Goal: Task Accomplishment & Management: Use online tool/utility

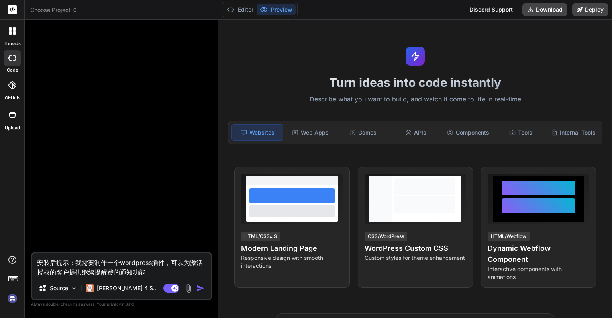
type textarea "x"
click at [163, 273] on textarea "安装后提示：我需要制作一个wordpress插件，可以为激活授权的客户提供继续提醒费的通知功能" at bounding box center [121, 265] width 178 height 24
type textarea "安装后提示：我需要制作一个wordpress插件，可以为激活授权的客户提供继续提醒费的通知功能帮我制作一个非常实用的wordpress功能插件"
type textarea "x"
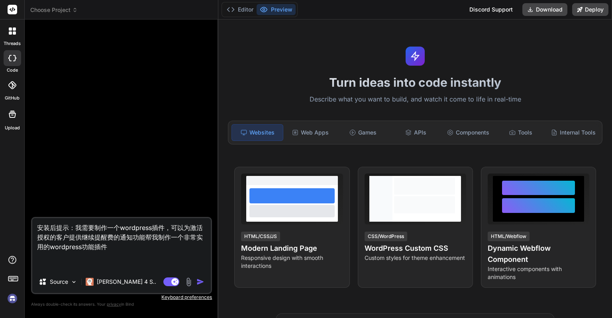
drag, startPoint x: 144, startPoint y: 239, endPoint x: 31, endPoint y: 225, distance: 114.3
click at [31, 225] on div "安装后提示：我需要制作一个wordpress插件，可以为激活授权的客户提供继续提醒费的通知功能帮我制作一个非常实用的wordpress功能插件 Source …" at bounding box center [121, 255] width 181 height 77
type textarea "帮我制作一个非常实用的wordpress功能插件"
type textarea "x"
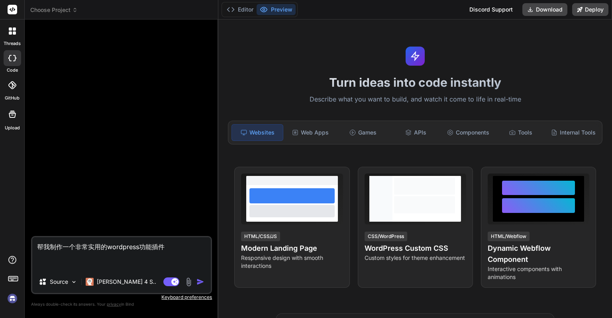
type textarea "帮我制作一个非常实用的wordpress功能插件"
click at [65, 12] on span "Choose Project" at bounding box center [53, 10] width 47 height 8
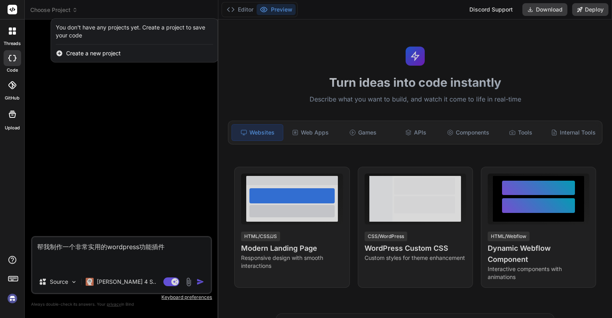
click at [65, 12] on div at bounding box center [306, 159] width 612 height 318
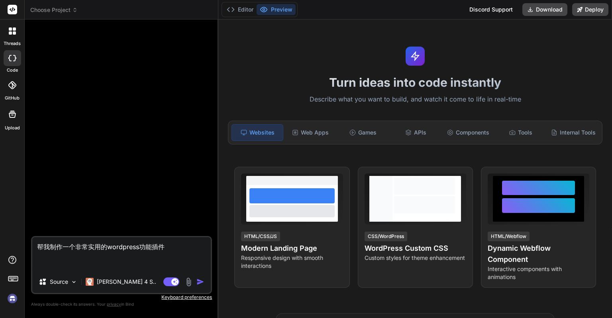
click at [13, 302] on img at bounding box center [13, 299] width 14 height 14
click at [16, 296] on img at bounding box center [13, 299] width 14 height 14
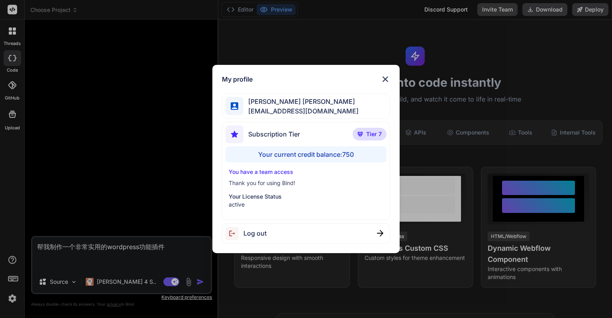
click at [169, 186] on div "My profile [PERSON_NAME] [PERSON_NAME] [PERSON_NAME][EMAIL_ADDRESS][DOMAIN_NAME…" at bounding box center [306, 159] width 612 height 318
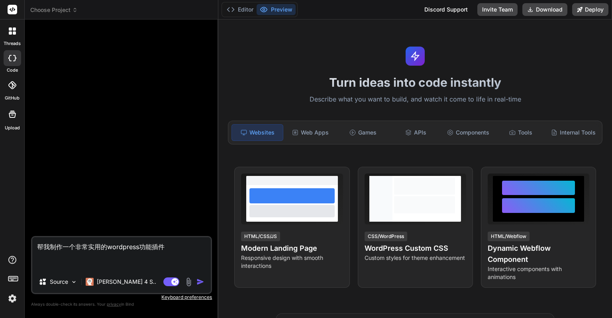
click at [82, 154] on div at bounding box center [122, 131] width 179 height 210
click at [75, 285] on img at bounding box center [74, 282] width 7 height 7
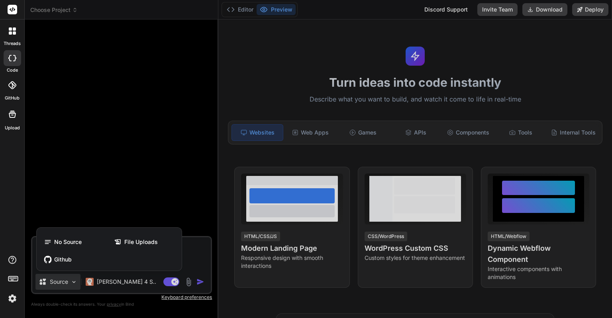
click at [75, 285] on div at bounding box center [306, 159] width 612 height 318
type textarea "x"
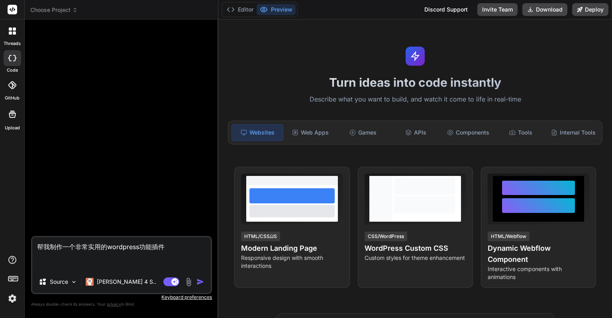
click at [122, 249] on textarea "帮我制作一个非常实用的wordpress功能插件" at bounding box center [121, 253] width 178 height 33
click at [7, 43] on label "threads" at bounding box center [12, 43] width 17 height 7
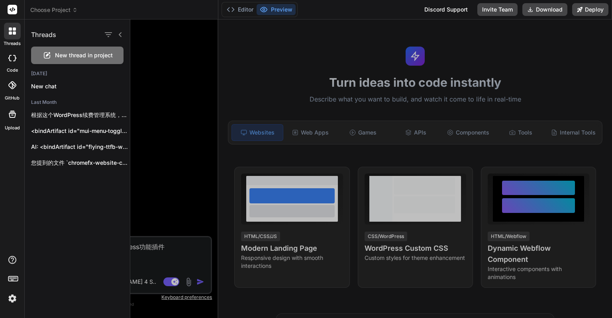
click at [155, 64] on div at bounding box center [371, 169] width 482 height 299
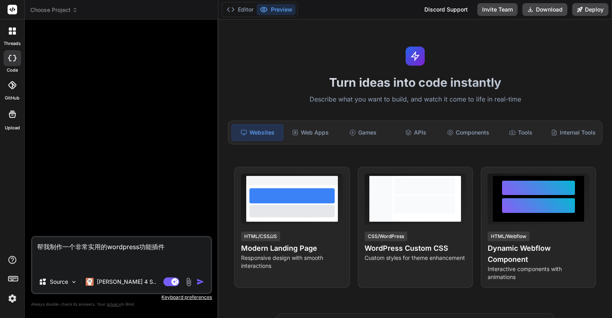
click at [97, 267] on textarea "帮我制作一个非常实用的wordpress功能插件" at bounding box center [121, 253] width 178 height 33
type textarea "帮我制作一个非常实用的wordpress功能插件"
type textarea "x"
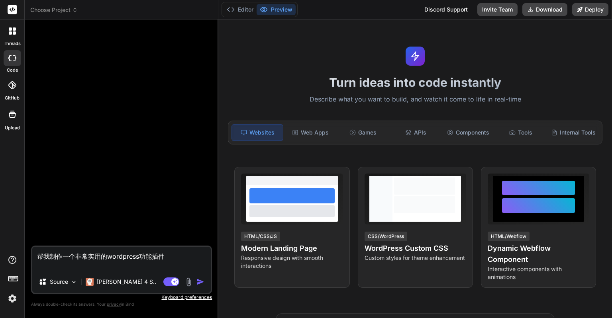
type textarea "帮我制作一个非常实用的wordpress功能插件"
type textarea "x"
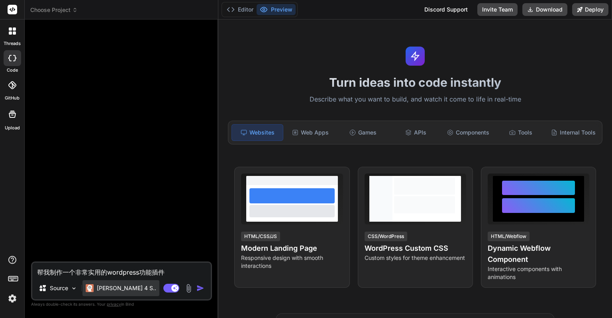
type textarea "帮我制作一个非常实用的wordpress功能插件"
click at [119, 293] on div "[PERSON_NAME] 4 S.." at bounding box center [120, 288] width 77 height 16
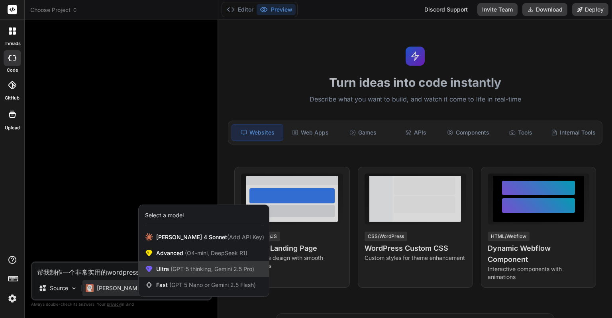
click at [165, 264] on div "Ultra (GPT-5 thinking, Gemini 2.5 Pro)" at bounding box center [204, 269] width 130 height 16
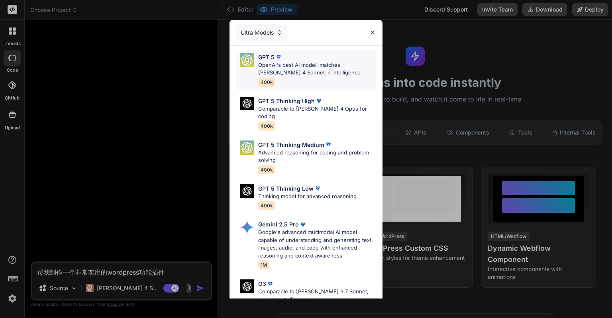
click at [299, 69] on p "OpenAI's best AI model, matches [PERSON_NAME] 4 Sonnet in Intelligence" at bounding box center [317, 69] width 118 height 16
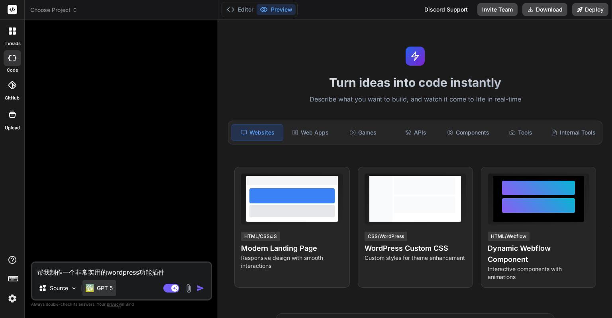
click at [94, 289] on img at bounding box center [90, 288] width 8 height 8
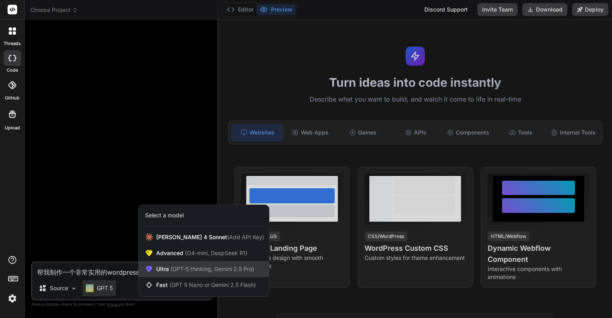
click at [176, 266] on span "Ultra (GPT-5 thinking, Gemini 2.5 Pro)" at bounding box center [205, 269] width 98 height 8
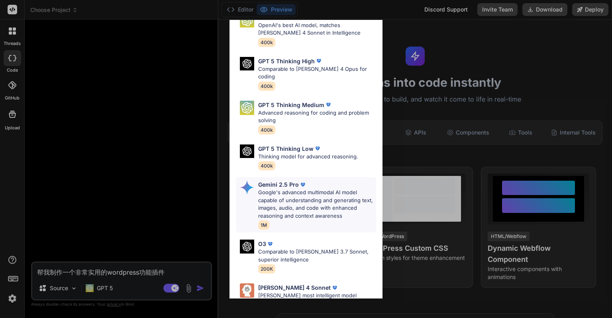
scroll to position [88, 0]
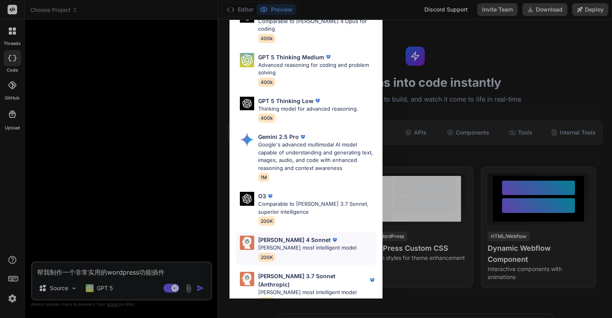
click at [250, 240] on img at bounding box center [247, 243] width 14 height 14
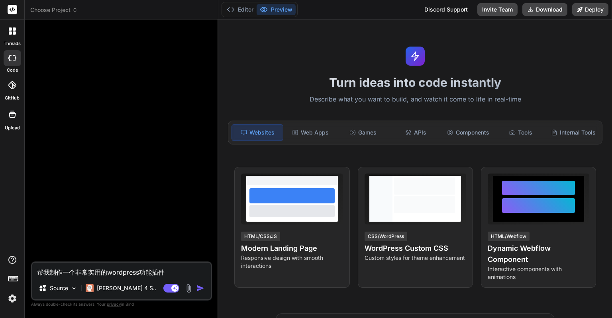
click at [201, 289] on img "button" at bounding box center [200, 288] width 8 height 8
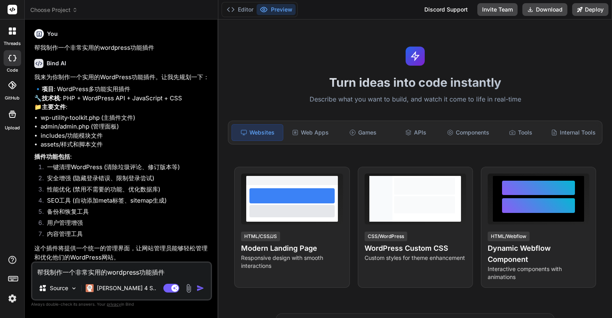
type textarea "x"
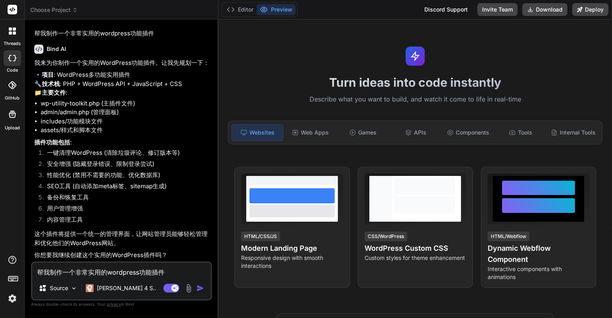
click at [101, 276] on textarea "帮我制作一个非常实用的wordpress功能插件" at bounding box center [121, 270] width 178 height 14
type textarea "z"
type textarea "x"
type textarea "z"
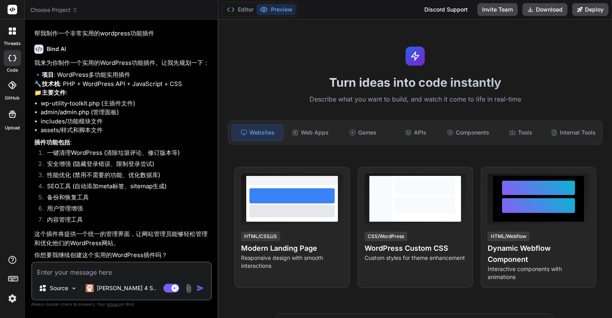
type textarea "x"
type textarea "za"
type textarea "x"
type textarea "zai"
type textarea "x"
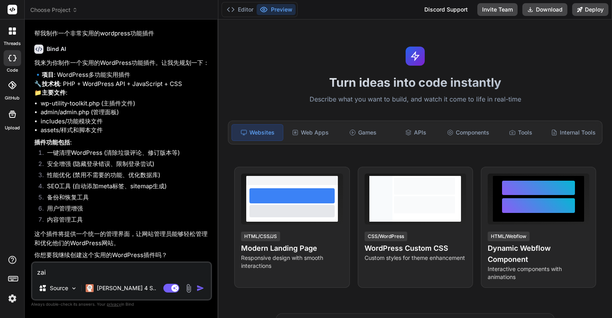
type textarea "zai'z"
type textarea "x"
type textarea "zai'ze"
type textarea "x"
type textarea "zai'zen"
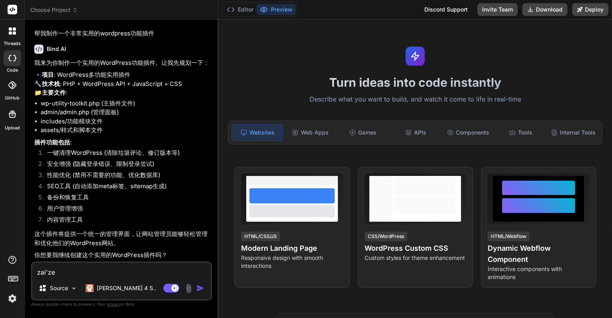
type textarea "x"
type textarea "zai'zeng"
type textarea "x"
type textarea "zai'zeng'j"
type textarea "x"
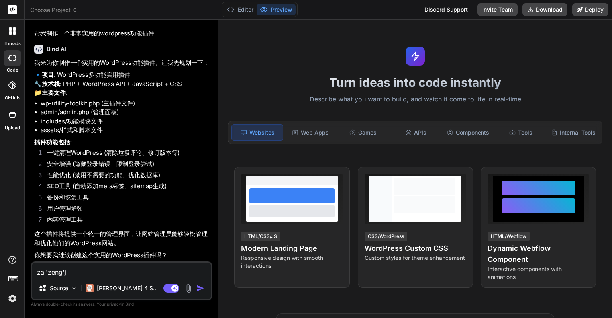
type textarea "zai'zeng'ji"
type textarea "x"
type textarea "zai'zeng'jia"
type textarea "x"
type textarea "zai'[DEMOGRAPHIC_DATA]'jia'y"
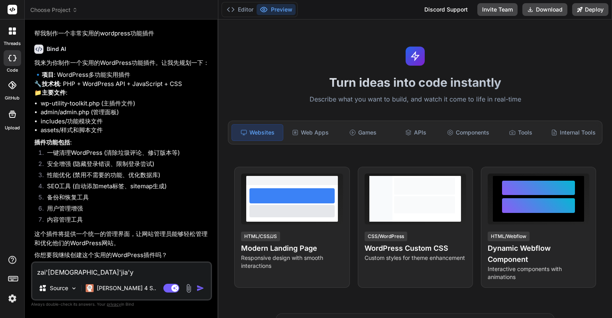
type textarea "x"
type textarea "zai'zeng'jia'yi"
type textarea "x"
type textarea "zai'zeng'jia'yi'g"
type textarea "x"
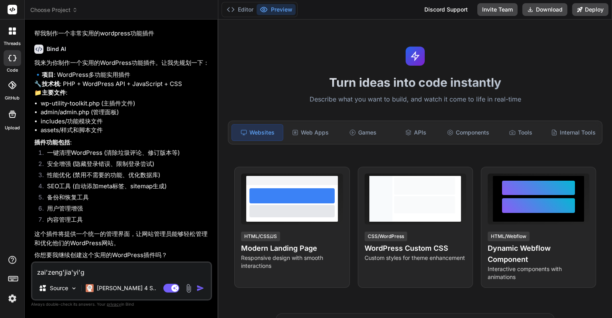
type textarea "zai'zeng'jia'yi'ge"
type textarea "x"
type textarea "再增加一个"
type textarea "x"
type textarea "再增加一个z"
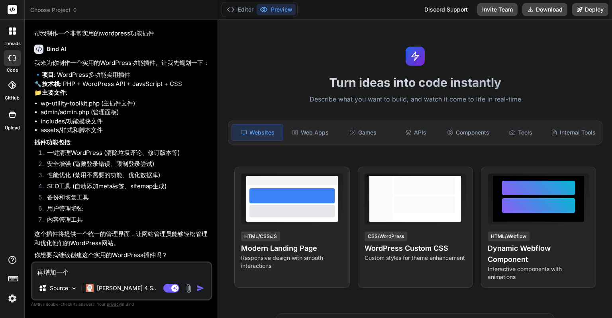
type textarea "x"
type textarea "再增加一个zi"
type textarea "x"
type textarea "再增加一个zi'd"
type textarea "x"
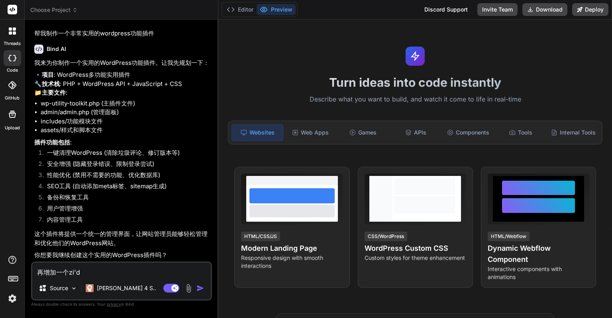
type textarea "再增加一个zi'di"
type textarea "x"
type textarea "再增加一个zi'din"
type textarea "x"
type textarea "再增加一个zi'ding"
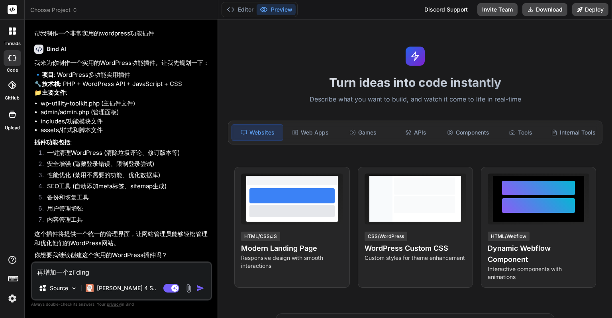
type textarea "x"
type textarea "再增加一个zi'ding'y"
type textarea "x"
type textarea "再增加一个zi'ding'yi"
type textarea "x"
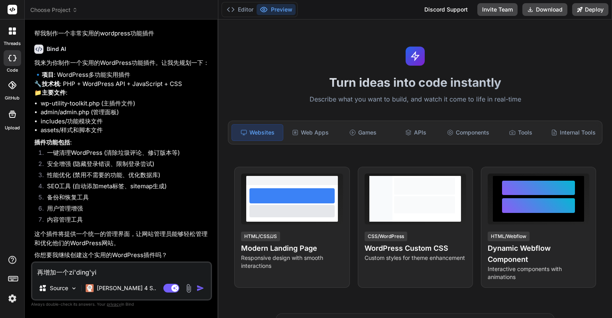
type textarea "再增加一个自定义"
type textarea "x"
type textarea "再增加一个自定义h"
type textarea "x"
type textarea "再增加一个自定义ho"
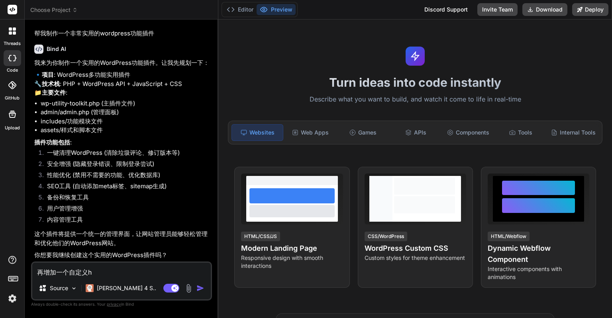
type textarea "x"
type textarea "再增加一个自定义hou"
type textarea "x"
type textarea "再增加一个自定义hou't"
type textarea "x"
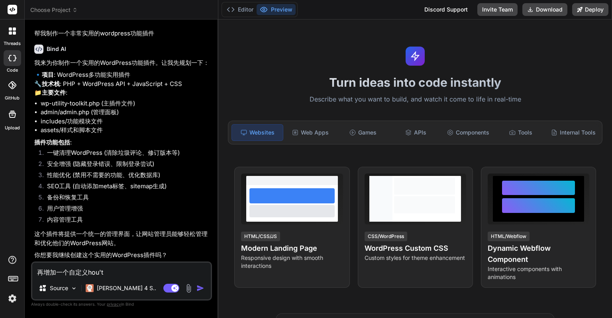
type textarea "再增加一个自定义后台"
type textarea "x"
type textarea "再增加一个自定义后台d"
type textarea "x"
type textarea "再增加一个自定义后台de"
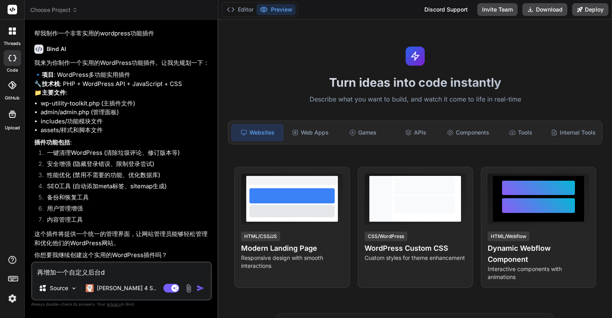
type textarea "x"
type textarea "再增加一个自定义后台den"
type textarea "x"
type textarea "再增加一个自定义后台deng"
type textarea "x"
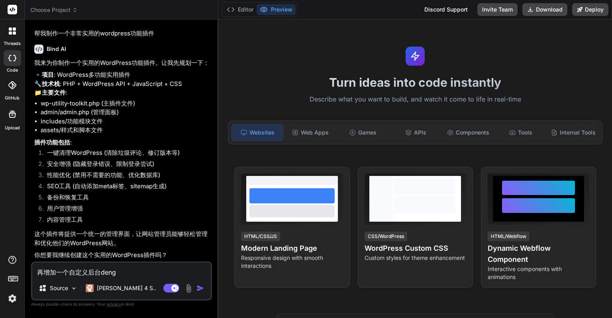
type textarea "再增加一个自定义后台deng'l"
type textarea "x"
type textarea "再增加一个自定义后台deng'lu"
type textarea "x"
type textarea "再增加一个自定义后台登录"
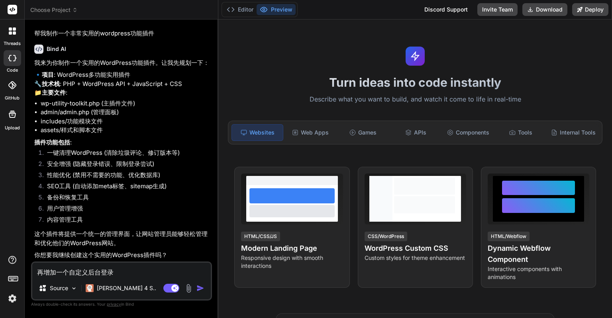
type textarea "x"
type textarea "再增加一个自定义后台登录l"
type textarea "x"
type textarea "再增加一个自定义后台登录lo"
type textarea "x"
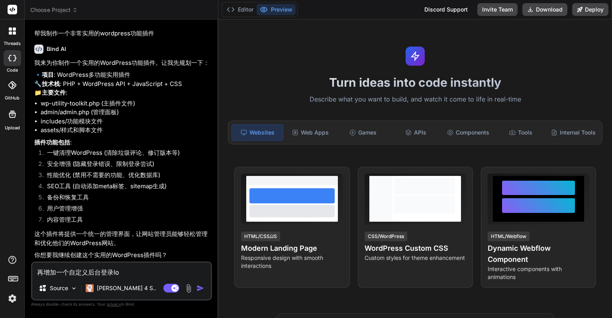
type textarea "再增加一个自定义后台登录l"
type textarea "x"
type textarea "再增加一个自定义后台登录"
type textarea "x"
drag, startPoint x: 70, startPoint y: 272, endPoint x: 89, endPoint y: 271, distance: 19.2
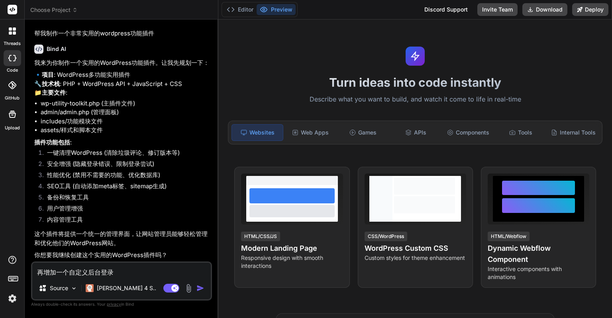
click at [89, 271] on textarea "再增加一个自定义后台登录" at bounding box center [121, 270] width 178 height 14
type textarea "再增加一个后台登录"
type textarea "x"
click at [101, 271] on textarea "再增加一个后台登录" at bounding box center [121, 270] width 178 height 14
type textarea "再增加一个后台登录y"
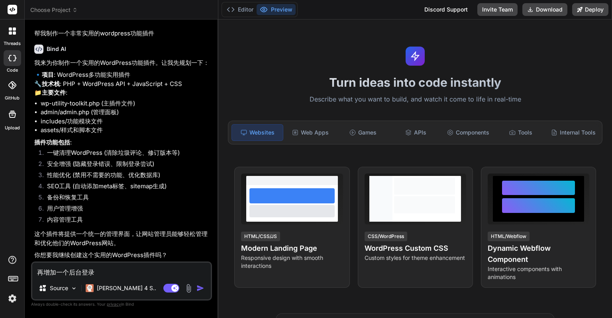
type textarea "x"
type textarea "再增加一个后台登录ye"
type textarea "x"
type textarea "再增加一个后台登录页"
type textarea "x"
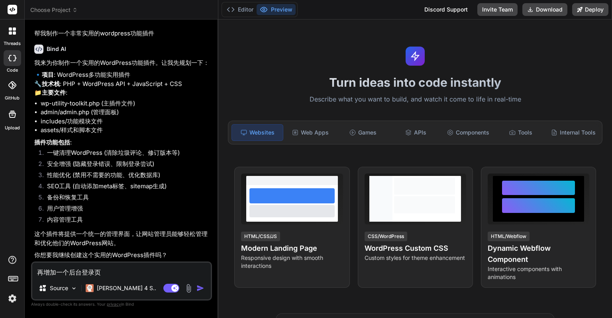
type textarea "再增加一个后台登录页，"
type textarea "x"
type textarea "再增加一个后台登录页，k"
type textarea "x"
type textarea "再增加一个后台登录页，ke"
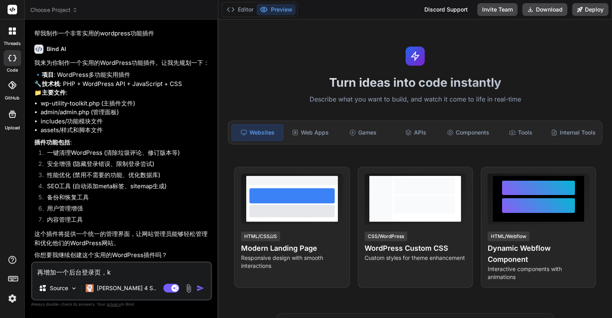
type textarea "x"
type textarea "再增加一个后台登录页，ke'y"
type textarea "x"
type textarea "再增加一个后台登录页，[PERSON_NAME]"
type textarea "x"
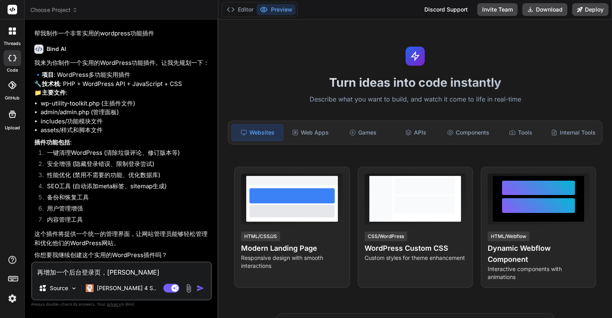
type textarea "再增加一个后台登录页，ke'yi'd"
type textarea "x"
type textarea "再增加一个后台登录页，ke'yi'di"
type textarea "x"
type textarea "再增加一个后台登录页，[PERSON_NAME]"
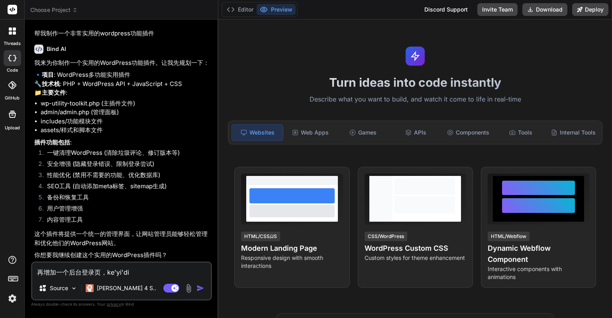
type textarea "x"
type textarea "再增加一个后台登录页，[PERSON_NAME]"
type textarea "x"
type textarea "再增加一个后台登录页，[PERSON_NAME]'z"
type textarea "x"
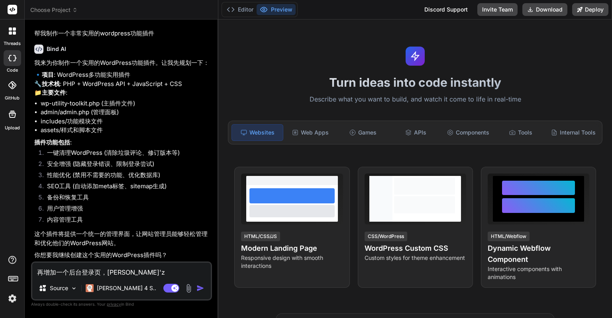
type textarea "再增加一个后台登录页，[PERSON_NAME]"
type textarea "x"
type textarea "再增加一个后台登录页，[PERSON_NAME]"
type textarea "x"
type textarea "再增加一个后台登录页，可以定制"
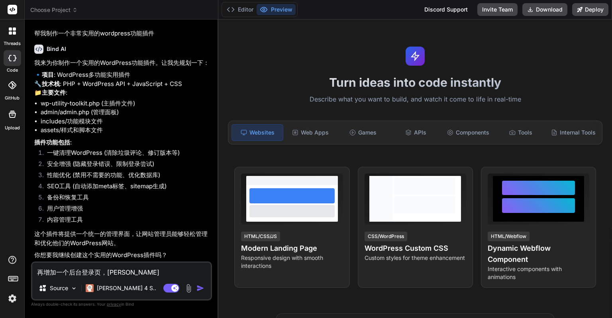
type textarea "x"
type textarea "再增加一个后台登录页，可以定"
type textarea "x"
type textarea "再增加一个后台登录页，可以"
type textarea "x"
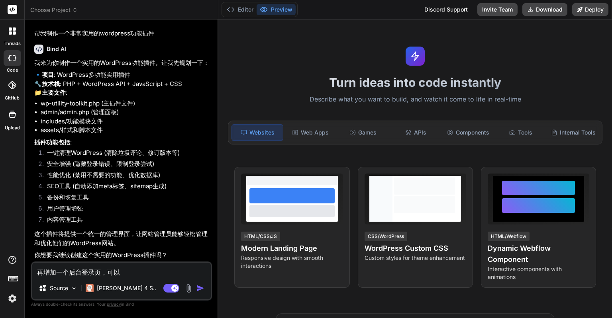
type textarea "再增加一个后台登录页，可以z"
type textarea "x"
type textarea "再增加一个后台登录页，可以zi"
type textarea "x"
type textarea "再增加一个后台登录页，可以zi'd"
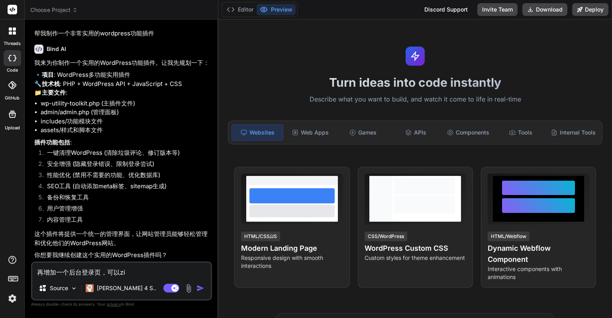
type textarea "x"
type textarea "再增加一个后台登录页，可以zi'di"
type textarea "x"
type textarea "再增加一个后台登录页，可以[PERSON_NAME]"
type textarea "x"
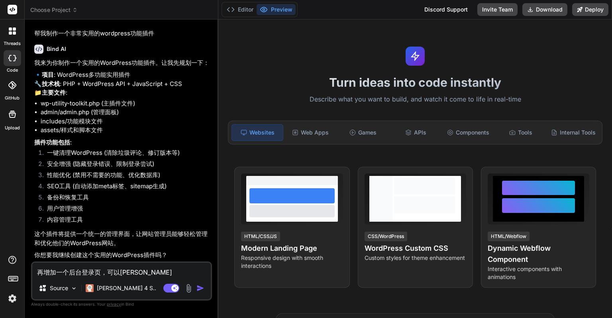
type textarea "再增加一个后台登录页，可以zi'ding"
type textarea "x"
type textarea "再增加一个后台登录页，可以[PERSON_NAME]'ding'y"
type textarea "x"
type textarea "再增加一个后台登录页，可以[PERSON_NAME]"
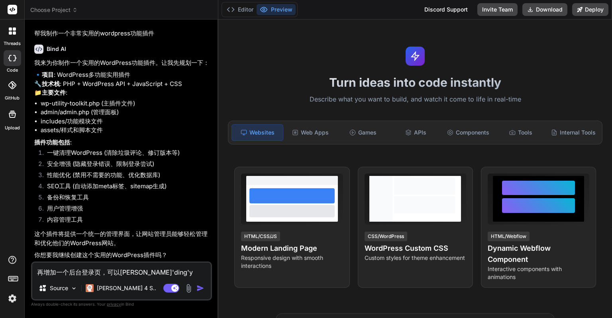
type textarea "x"
type textarea "再增加一个后台登录页，可以自定义"
type textarea "x"
type textarea "再增加一个后台登录页，可以自定义s"
type textarea "x"
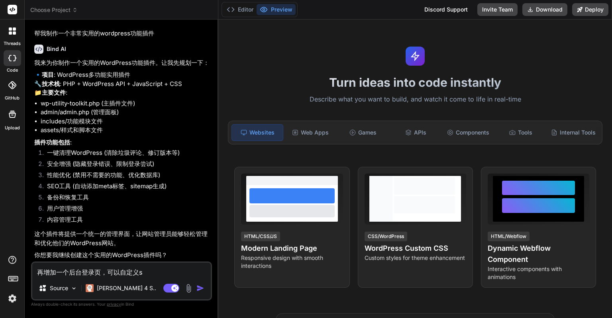
type textarea "再增加一个后台登录页，可以自定义sh"
type textarea "x"
type textarea "再增加一个后台登录页，可以自定义she"
type textarea "x"
type textarea "再增加一个后台登录页，可以自定义she'z"
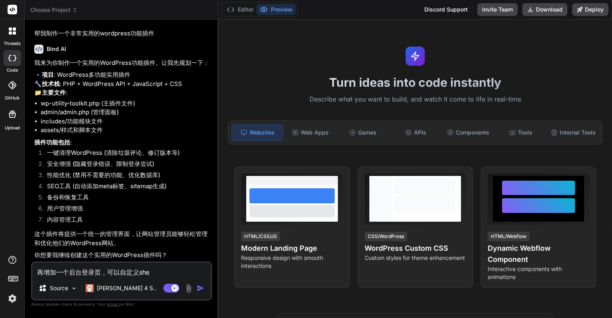
type textarea "x"
type textarea "再增加一个后台登录页，可以自定义she"
type textarea "x"
type textarea "再增加一个后台登录页，可以自定义she'j"
type textarea "x"
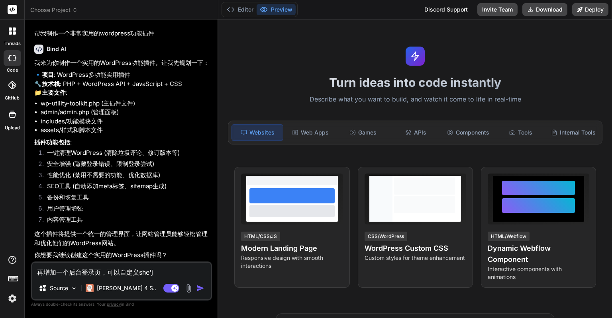
type textarea "再增加一个后台登录页，可以自定义she'ji"
type textarea "x"
type textarea "再增加一个后台登录页，可以自定义设计"
type textarea "x"
click at [56, 270] on textarea "再增加一个后台登录页，可以自定义设计" at bounding box center [121, 270] width 178 height 14
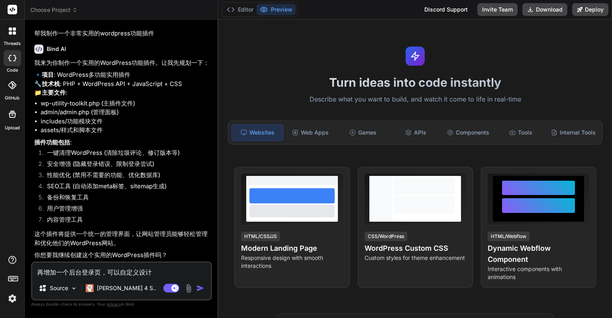
click at [69, 270] on textarea "再增加一个后台登录页，可以自定义设计" at bounding box center [121, 270] width 178 height 14
type textarea "再增加一个后台登录页，可以自定义设计"
click at [194, 286] on div "Agent Mode. When this toggle is activated, AI automatically makes decisions, re…" at bounding box center [185, 289] width 46 height 10
click at [202, 288] on img "button" at bounding box center [200, 288] width 8 height 8
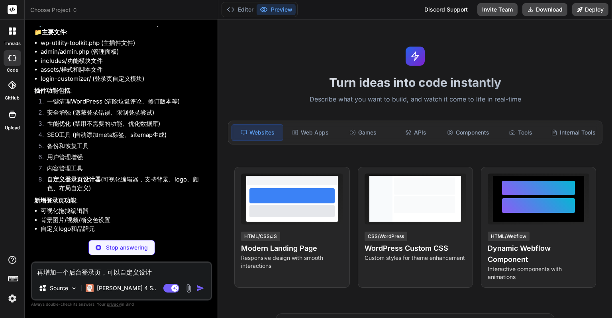
scroll to position [357, 0]
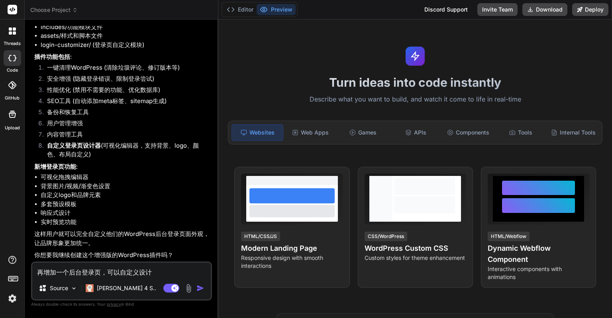
type textarea "x"
click at [102, 267] on textarea "再增加一个后台登录页，可以自定义设计" at bounding box center [121, 270] width 178 height 14
type textarea "b"
type textarea "x"
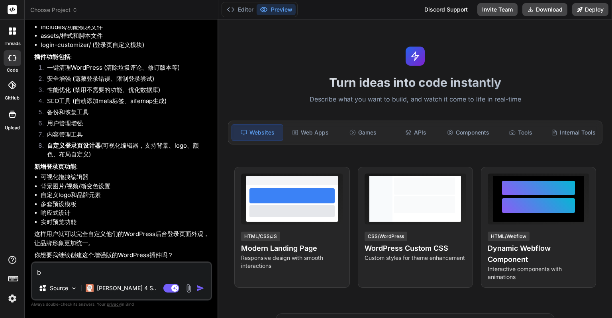
type textarea "b'y"
type textarea "x"
type textarea "b"
type textarea "x"
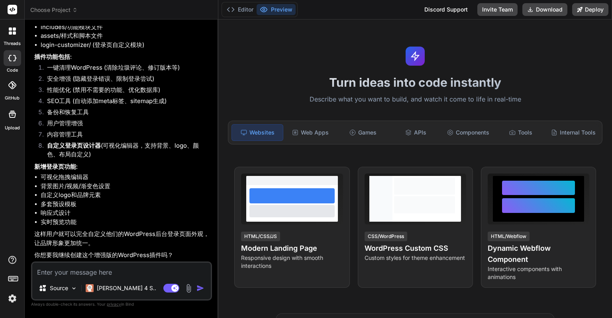
type textarea "b"
type textarea "x"
type textarea "bu"
type textarea "x"
type textarea "bu'x"
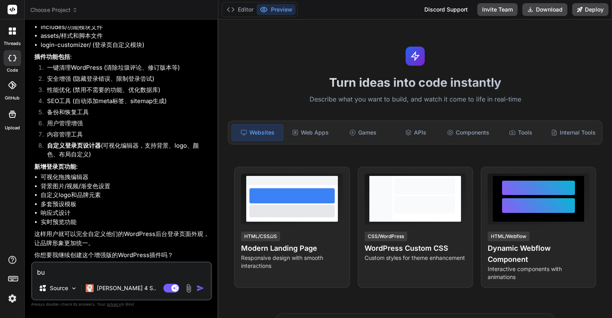
type textarea "x"
type textarea "bu'xu"
type textarea "x"
type textarea "bu'xu'y"
type textarea "x"
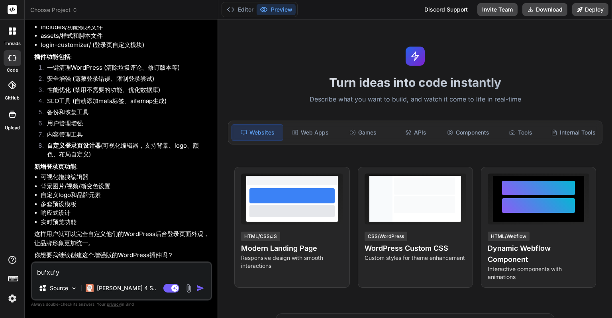
type textarea "bu'xu'ya"
type textarea "x"
type textarea "bu'[PERSON_NAME]"
type textarea "x"
type textarea "不需要"
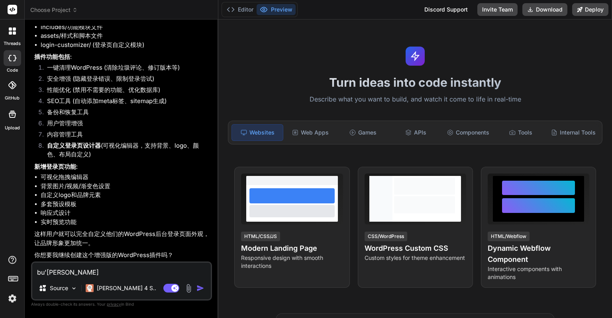
type textarea "x"
type textarea "不需要k"
type textarea "x"
type textarea "不需要ke"
type textarea "x"
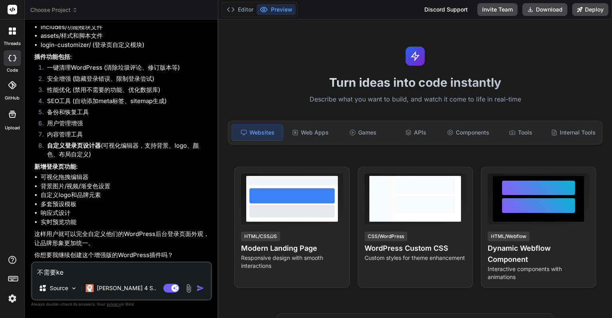
type textarea "不需要ke's"
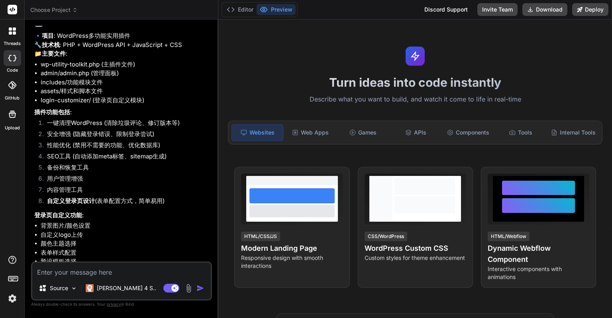
scroll to position [734, 0]
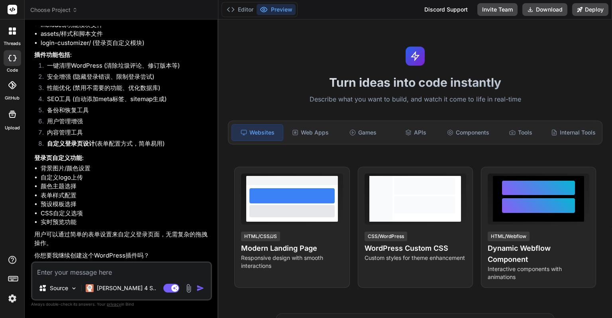
click at [88, 273] on textarea at bounding box center [121, 270] width 178 height 14
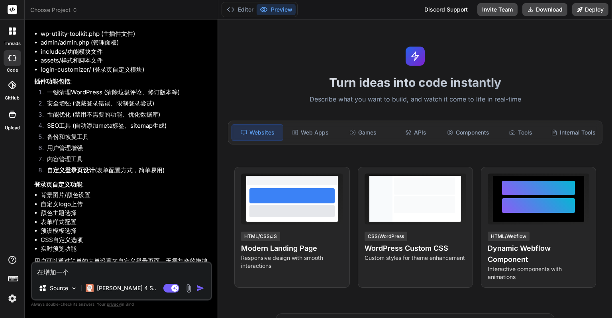
drag, startPoint x: 65, startPoint y: 272, endPoint x: 16, endPoint y: 271, distance: 49.4
click at [16, 271] on div "threads code GitHub Upload Choose Project Created with Pixso. Bind AI Web Searc…" at bounding box center [306, 159] width 612 height 318
click at [16, 298] on img at bounding box center [13, 299] width 14 height 14
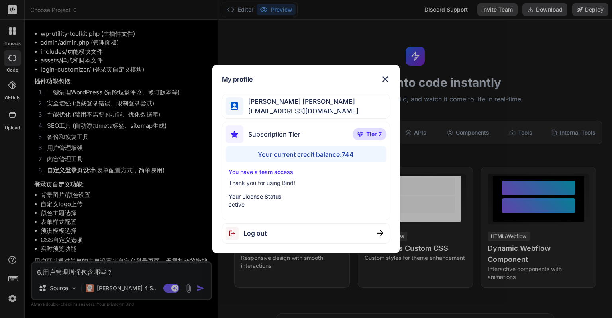
click at [16, 298] on div "My profile [PERSON_NAME] [PERSON_NAME] [PERSON_NAME][EMAIL_ADDRESS][DOMAIN_NAME…" at bounding box center [306, 159] width 612 height 318
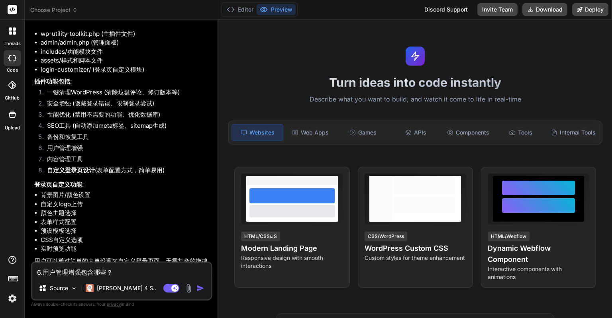
scroll to position [734, 0]
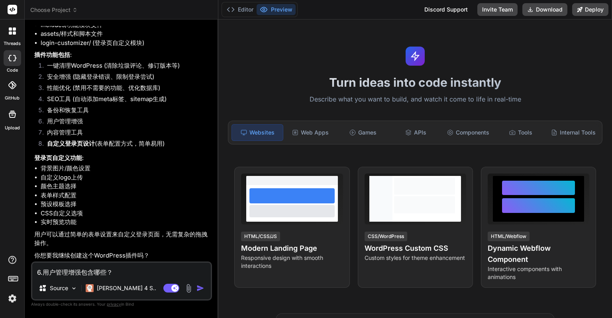
click at [116, 273] on textarea "6.用户管理增强包含哪些？" at bounding box center [121, 270] width 178 height 14
drag, startPoint x: 43, startPoint y: 272, endPoint x: 35, endPoint y: 272, distance: 8.0
click at [35, 272] on textarea "6.用户管理增强包含哪些？需要针对不" at bounding box center [121, 270] width 178 height 14
drag, startPoint x: 95, startPoint y: 270, endPoint x: 198, endPoint y: 270, distance: 102.4
click at [198, 270] on textarea "再增加一个维护模式用户管理增强包含哪些？需要针对不" at bounding box center [121, 270] width 178 height 14
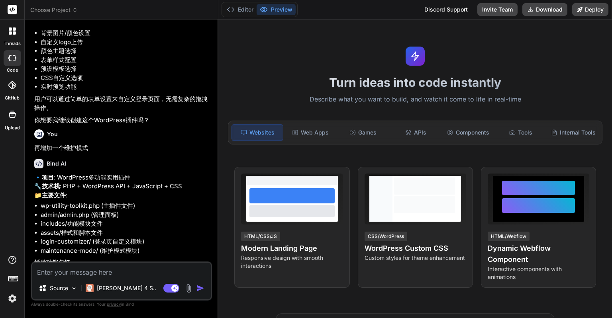
scroll to position [1115, 0]
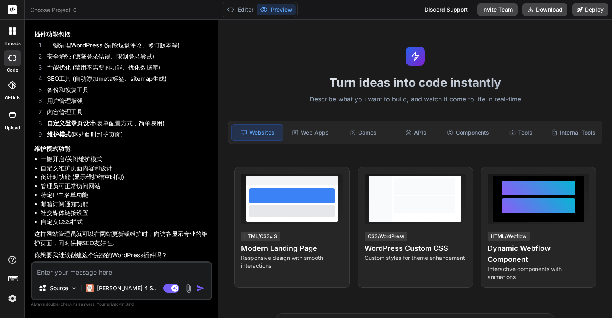
click at [13, 291] on div at bounding box center [12, 280] width 24 height 50
click at [13, 294] on img at bounding box center [13, 299] width 14 height 14
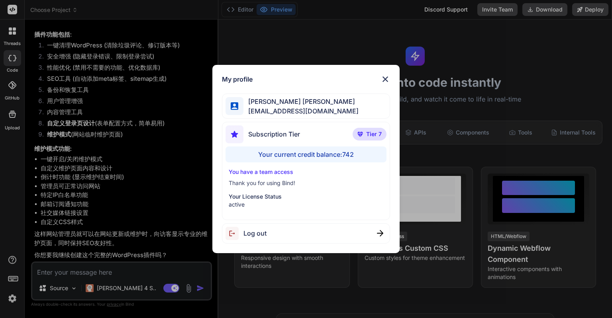
click at [13, 297] on div "My profile [PERSON_NAME] [PERSON_NAME] [PERSON_NAME][EMAIL_ADDRESS][DOMAIN_NAME…" at bounding box center [306, 159] width 612 height 318
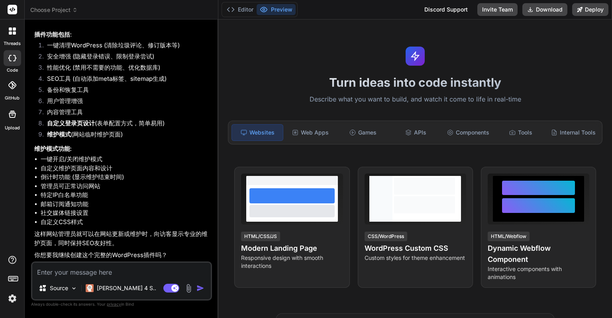
click at [94, 272] on textarea at bounding box center [121, 270] width 178 height 14
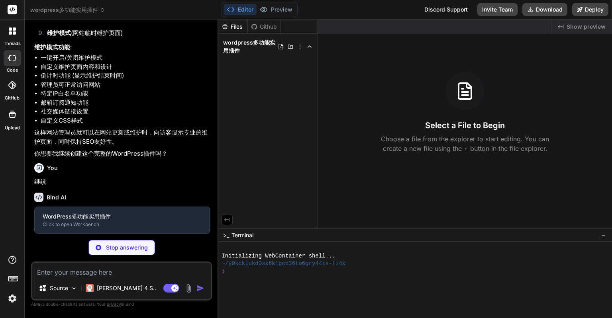
scroll to position [1198, 0]
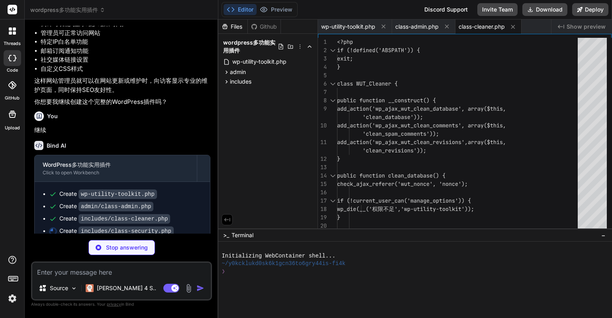
click at [98, 10] on span "wordpress多功能实用插件" at bounding box center [67, 10] width 75 height 8
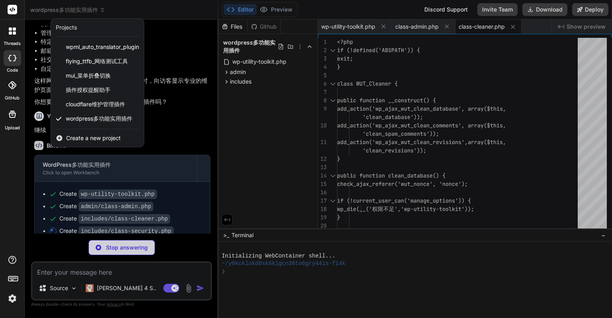
click at [98, 10] on div at bounding box center [306, 159] width 612 height 318
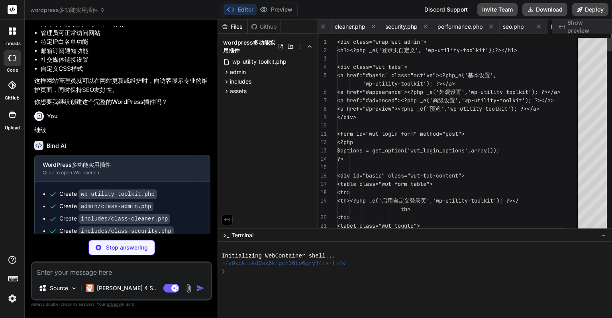
scroll to position [0, 923]
click at [317, 304] on div at bounding box center [410, 303] width 378 height 8
click at [18, 296] on div at bounding box center [12, 280] width 24 height 50
click at [16, 296] on img at bounding box center [13, 299] width 14 height 14
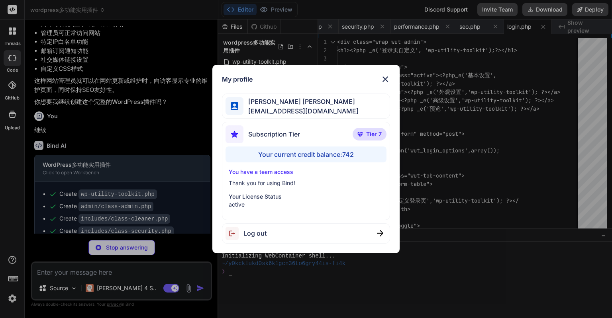
click at [318, 287] on div "My profile [PERSON_NAME] [PERSON_NAME] [PERSON_NAME][EMAIL_ADDRESS][DOMAIN_NAME…" at bounding box center [306, 159] width 612 height 318
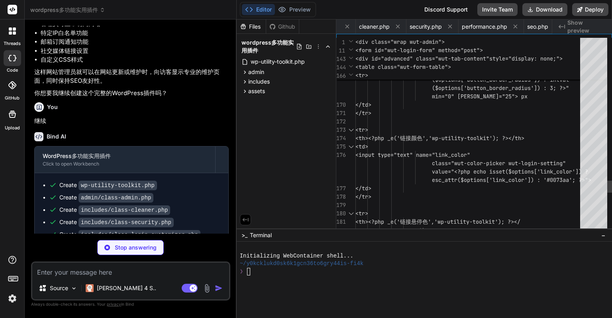
scroll to position [1189, 0]
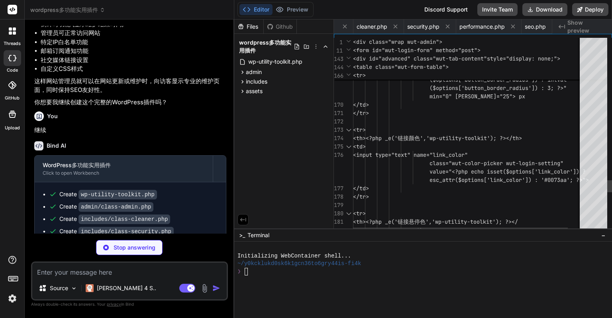
click at [218, 126] on div "Bind AI Web Search Created with Pixso. Code Generator You 帮我制作一个非常实用的wordpress功…" at bounding box center [130, 169] width 210 height 299
click at [234, 137] on div "Files Github wordpress多功能实用插件 wp-utility-toolkit.php admin class-admin.php page…" at bounding box center [284, 124] width 100 height 209
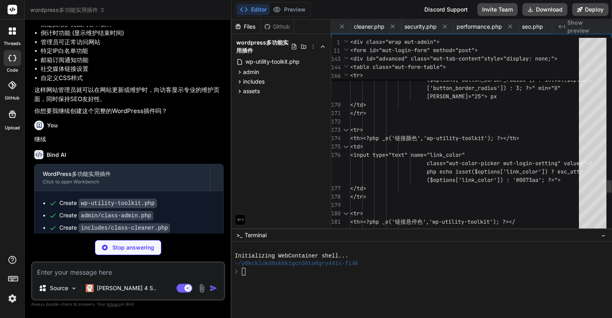
scroll to position [1198, 0]
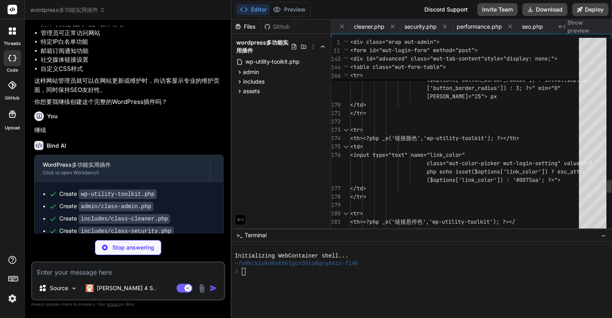
drag, startPoint x: 233, startPoint y: 136, endPoint x: 212, endPoint y: 140, distance: 22.3
click at [212, 140] on div "Bind AI Web Search Created with Pixso. Code Generator You 帮我制作一个非常实用的wordpress功…" at bounding box center [128, 169] width 207 height 299
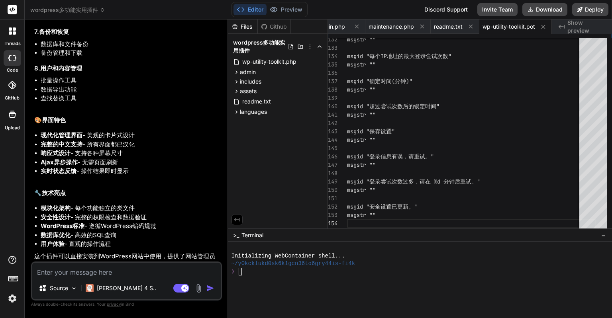
scroll to position [2034, 0]
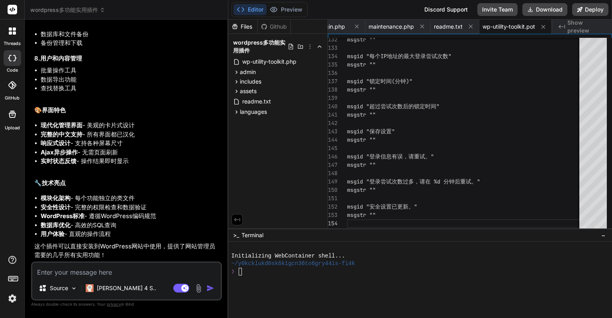
click at [15, 299] on img at bounding box center [13, 299] width 14 height 14
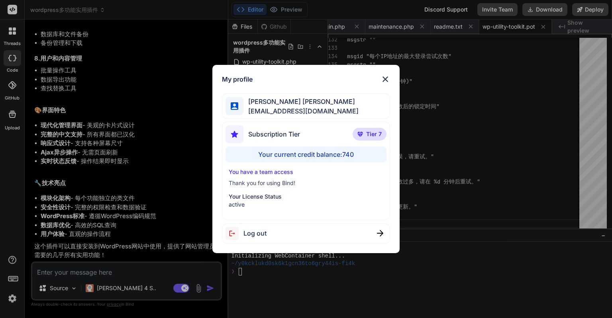
click at [15, 299] on div "My profile [PERSON_NAME] [PERSON_NAME] [PERSON_NAME][EMAIL_ADDRESS][DOMAIN_NAME…" at bounding box center [306, 159] width 612 height 318
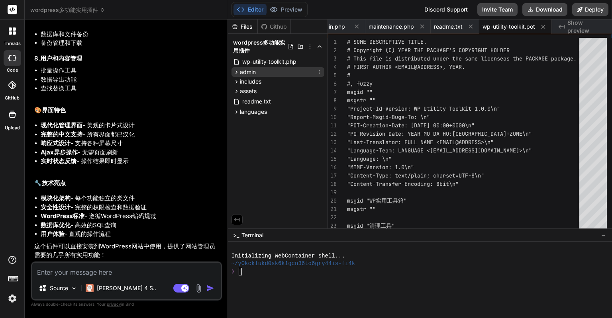
click at [237, 71] on icon at bounding box center [236, 72] width 2 height 3
click at [237, 72] on icon at bounding box center [236, 72] width 2 height 3
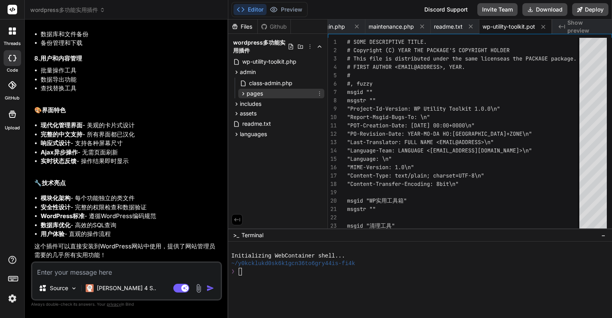
click at [245, 93] on icon at bounding box center [243, 93] width 7 height 7
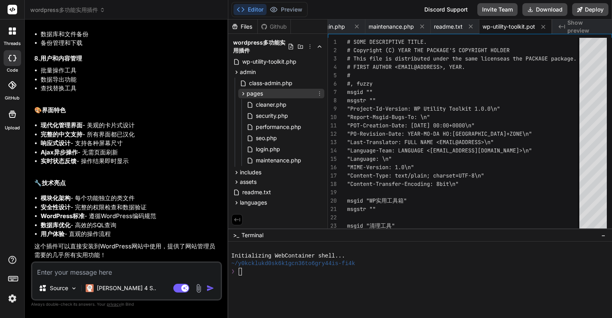
click at [245, 93] on icon at bounding box center [243, 93] width 7 height 7
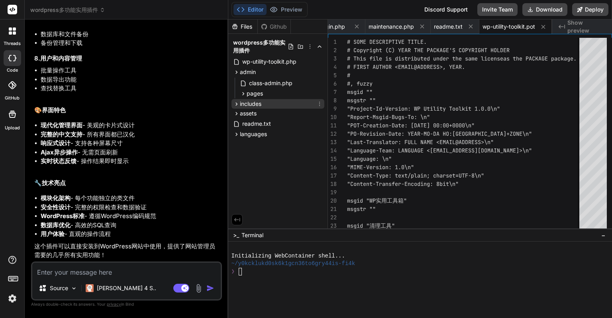
click at [237, 102] on icon at bounding box center [236, 104] width 7 height 7
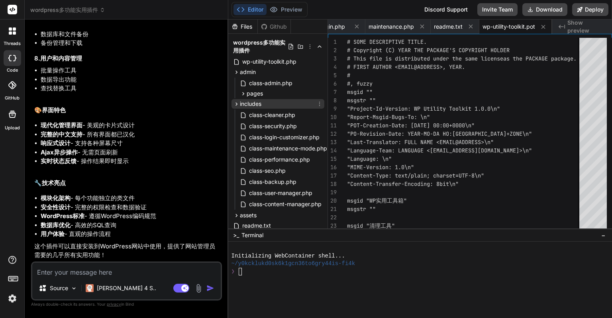
click at [237, 102] on icon at bounding box center [236, 104] width 7 height 7
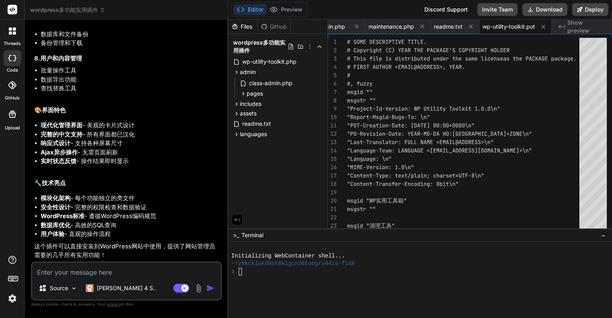
click at [100, 10] on icon at bounding box center [103, 10] width 6 height 6
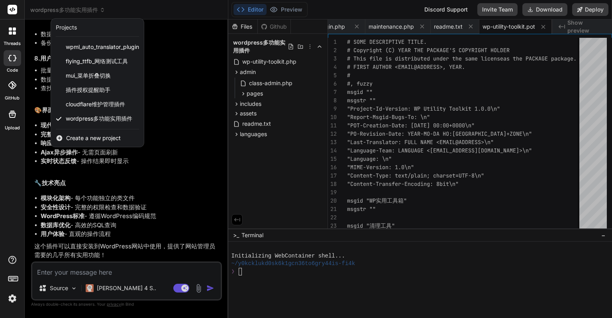
click at [176, 11] on div at bounding box center [306, 159] width 612 height 318
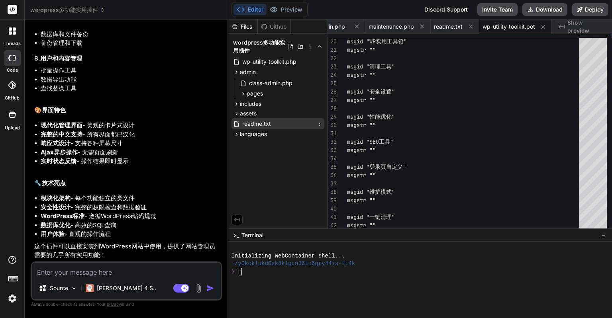
click at [284, 125] on div "readme.txt" at bounding box center [277, 123] width 93 height 11
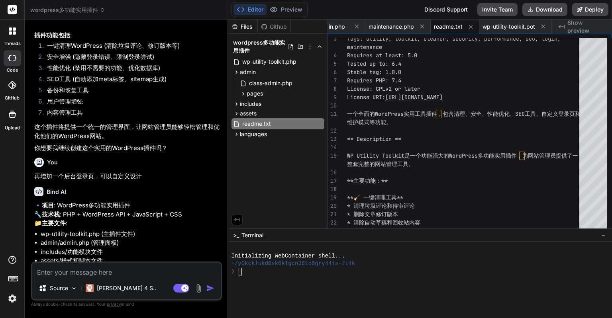
scroll to position [0, 0]
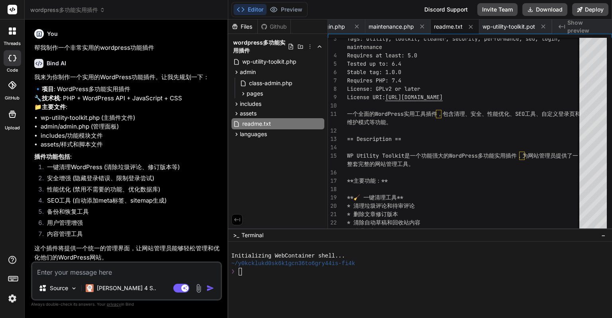
click at [275, 162] on div "Files Github wordpress多功能实用插件 wp-utility-toolkit.php admin class-admin.php page…" at bounding box center [278, 124] width 100 height 209
click at [551, 10] on button "Download" at bounding box center [544, 9] width 45 height 13
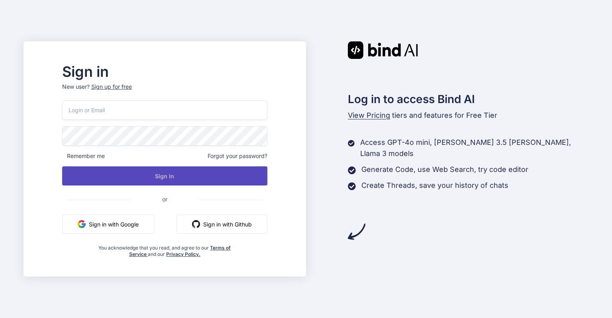
type input "[EMAIL_ADDRESS][DOMAIN_NAME]"
click at [191, 172] on button "Sign In" at bounding box center [164, 176] width 205 height 19
click at [166, 176] on button "Sign In" at bounding box center [164, 176] width 205 height 19
